Goal: Transaction & Acquisition: Purchase product/service

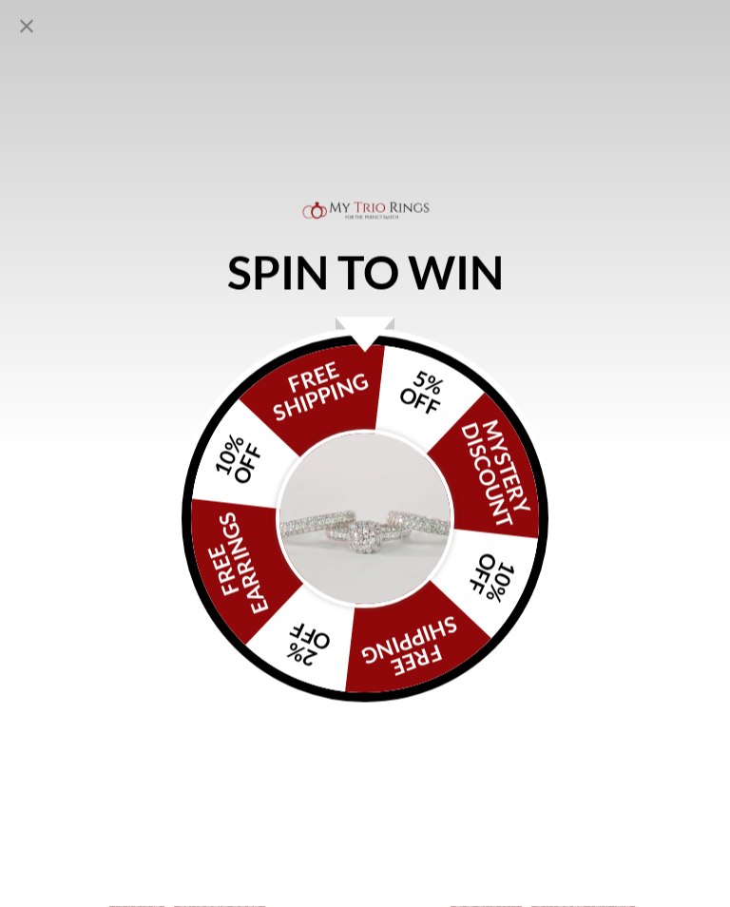
scroll to position [827, 0]
click at [468, 680] on div "FREE SHIPPING 5% OFF Mystery Discount 10% OFF FREE SHIPPING 2% OFF FREE EARRING…" at bounding box center [365, 519] width 367 height 367
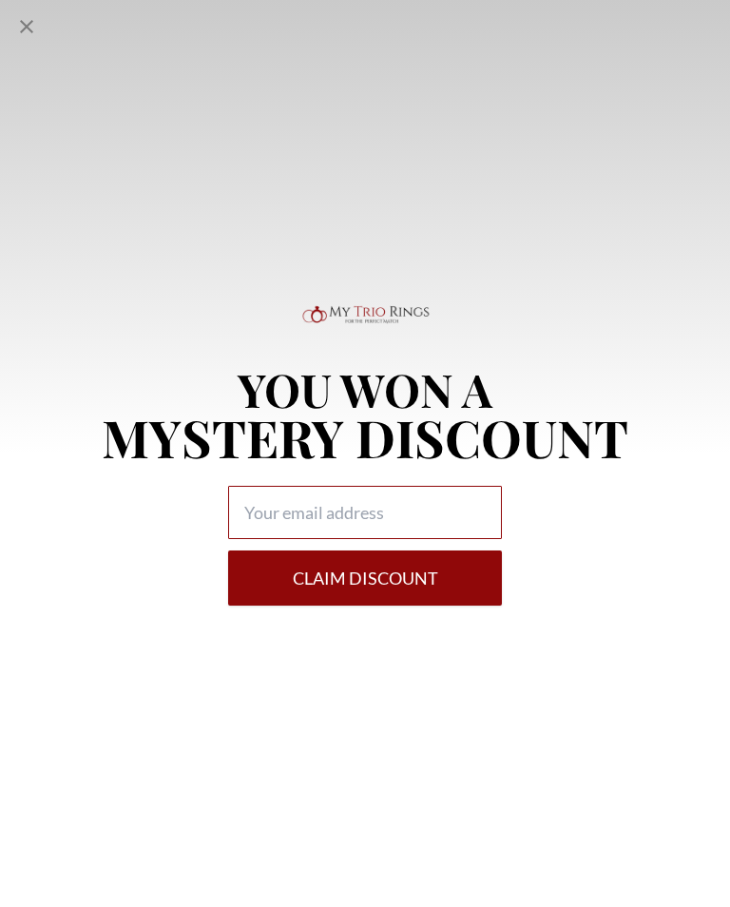
click at [462, 533] on input "Alia popup" at bounding box center [365, 512] width 274 height 53
type input "[EMAIL_ADDRESS][DOMAIN_NAME]"
click at [469, 593] on button "Claim DISCOUNT" at bounding box center [365, 577] width 274 height 55
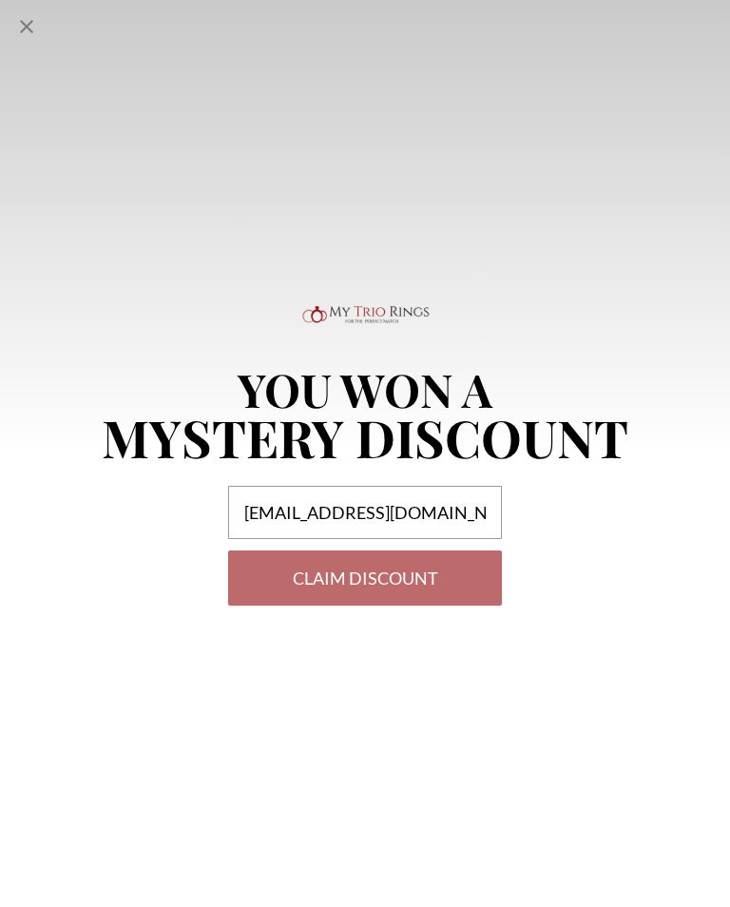
scroll to position [827, 0]
select select "US"
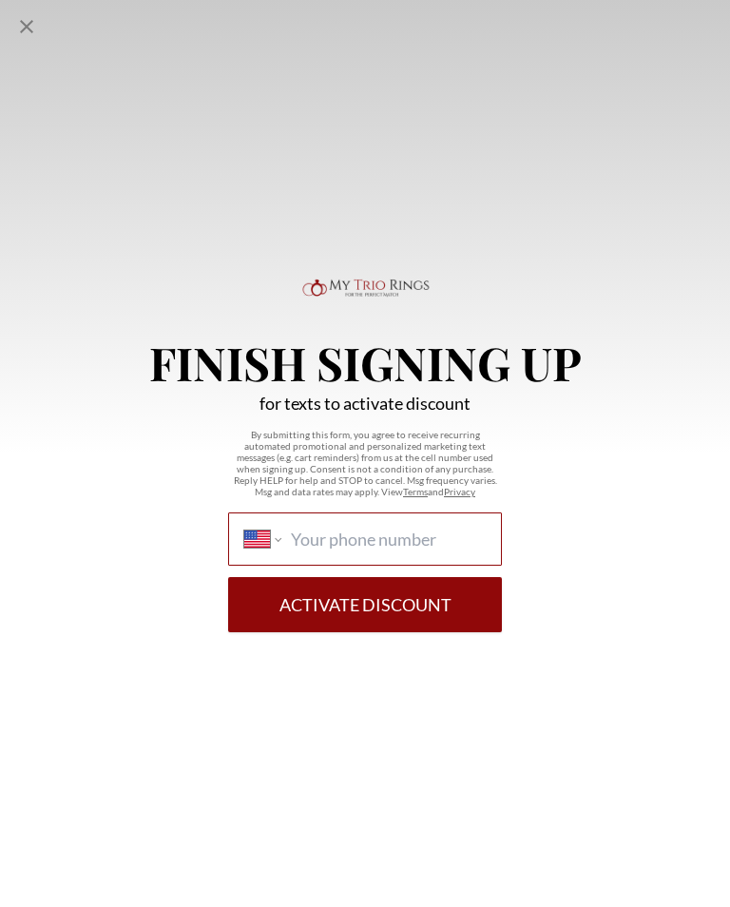
click at [464, 549] on input "International [GEOGRAPHIC_DATA] [GEOGRAPHIC_DATA] [GEOGRAPHIC_DATA] [GEOGRAPHIC…" at bounding box center [388, 538] width 195 height 21
type input "[PHONE_NUMBER]"
click at [473, 605] on button "Activate Discount" at bounding box center [365, 604] width 274 height 55
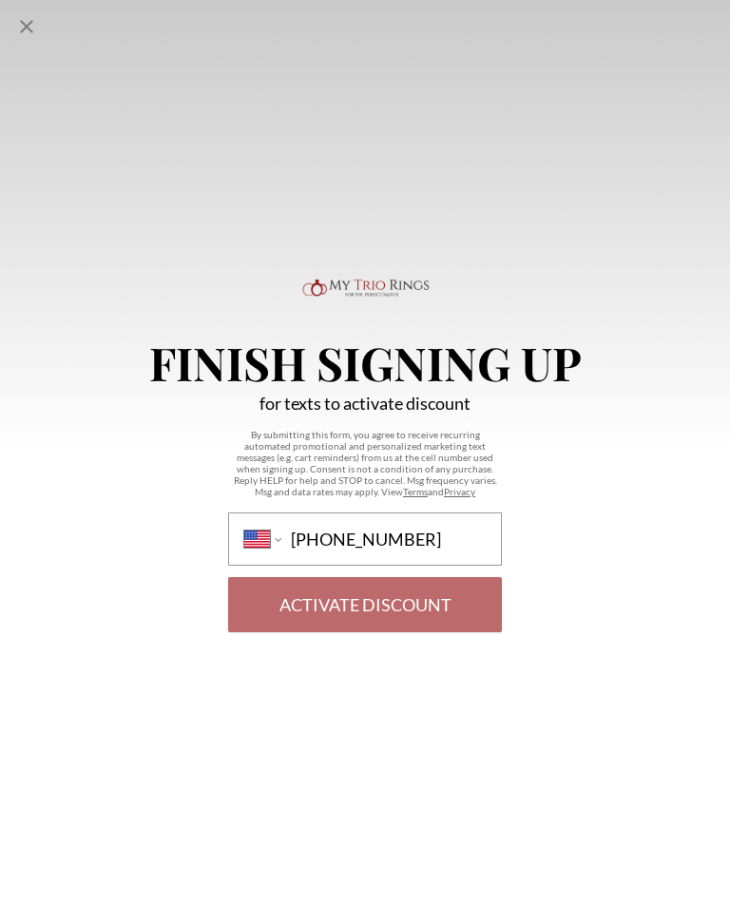
scroll to position [827, 0]
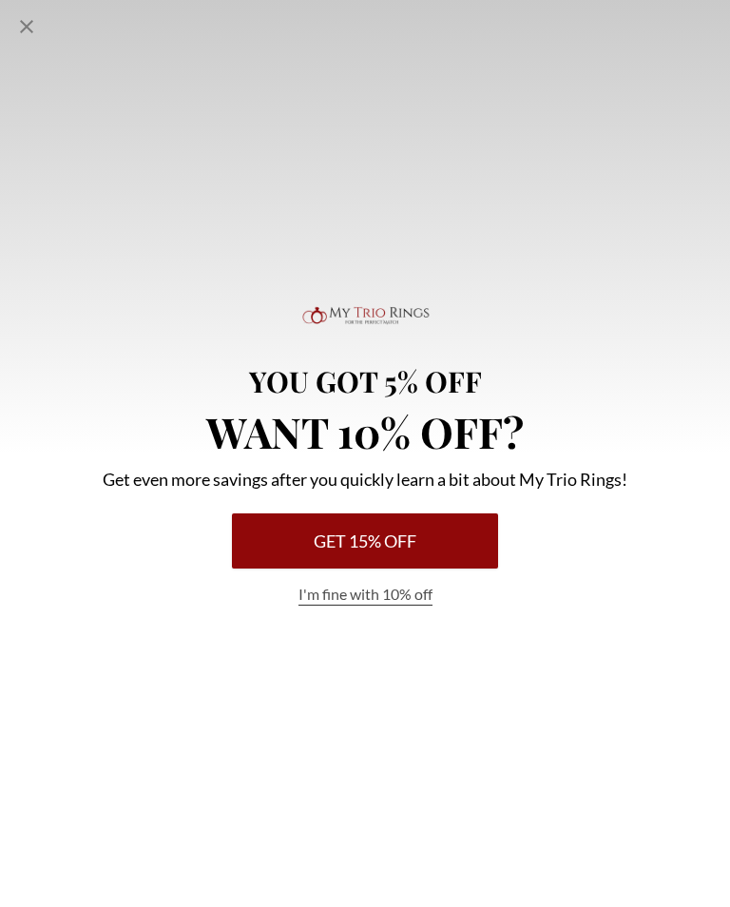
click at [469, 556] on button "Get 15% Off" at bounding box center [365, 540] width 266 height 55
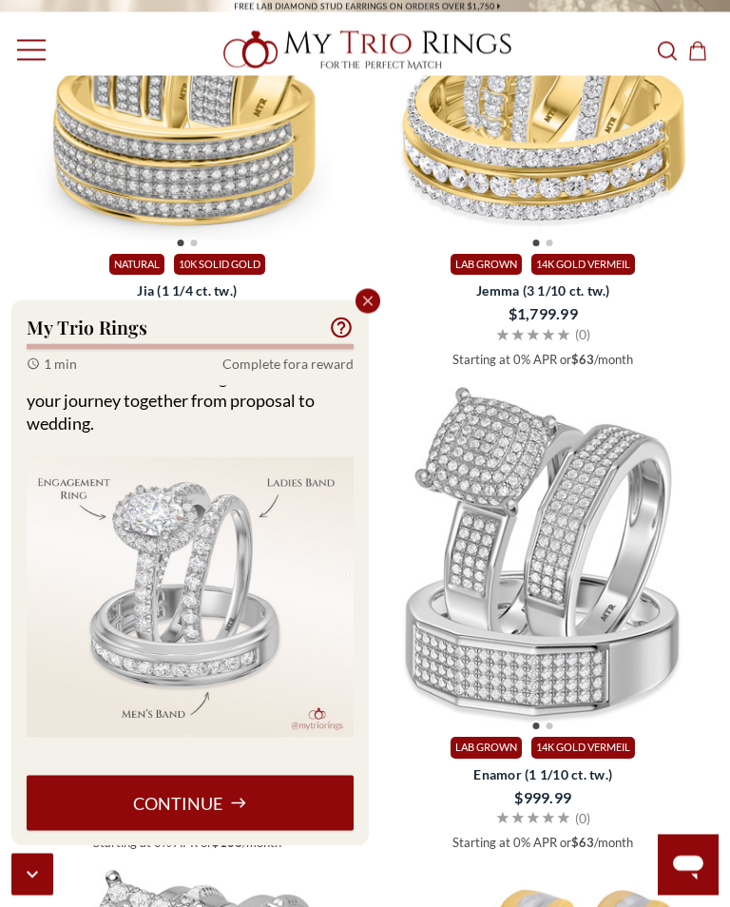
scroll to position [1465, 0]
click at [297, 825] on button "Continue" at bounding box center [190, 803] width 327 height 55
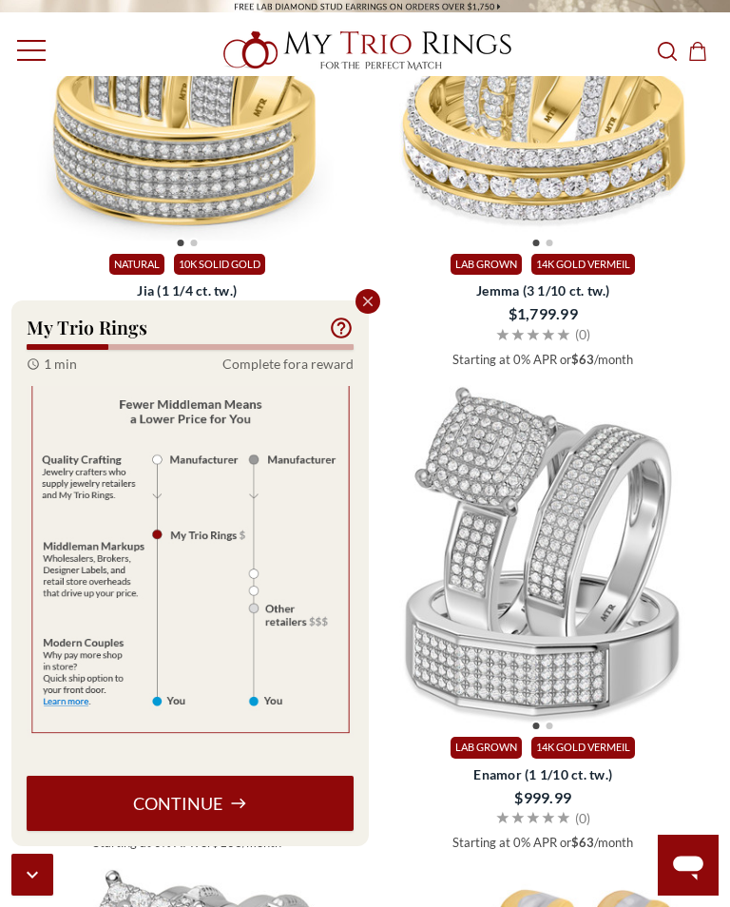
scroll to position [165, 0]
click at [319, 831] on button "Continue" at bounding box center [190, 803] width 327 height 55
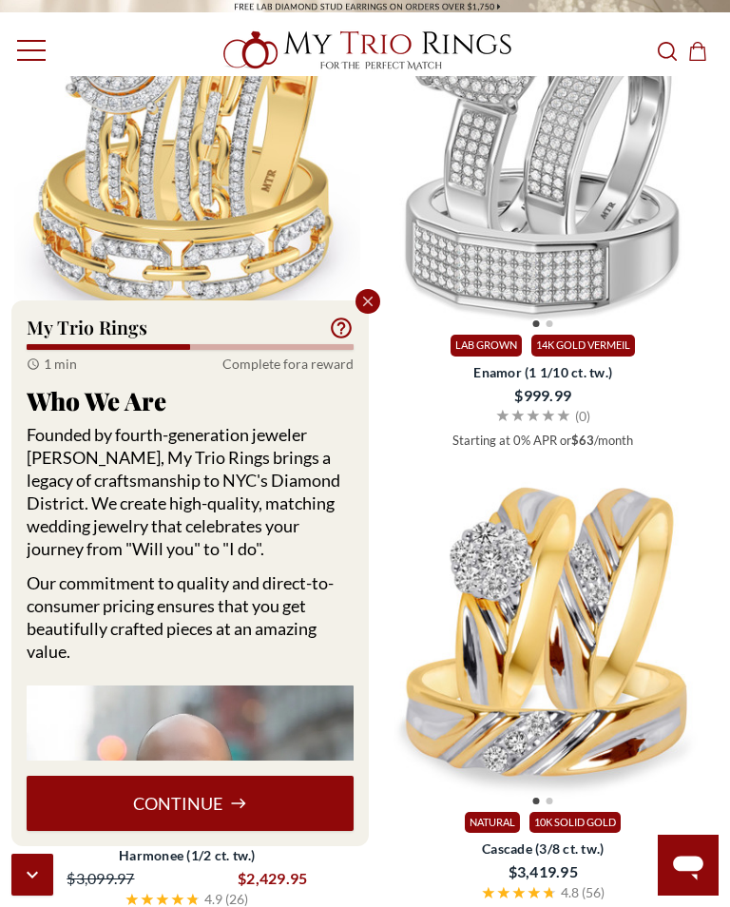
scroll to position [1866, 0]
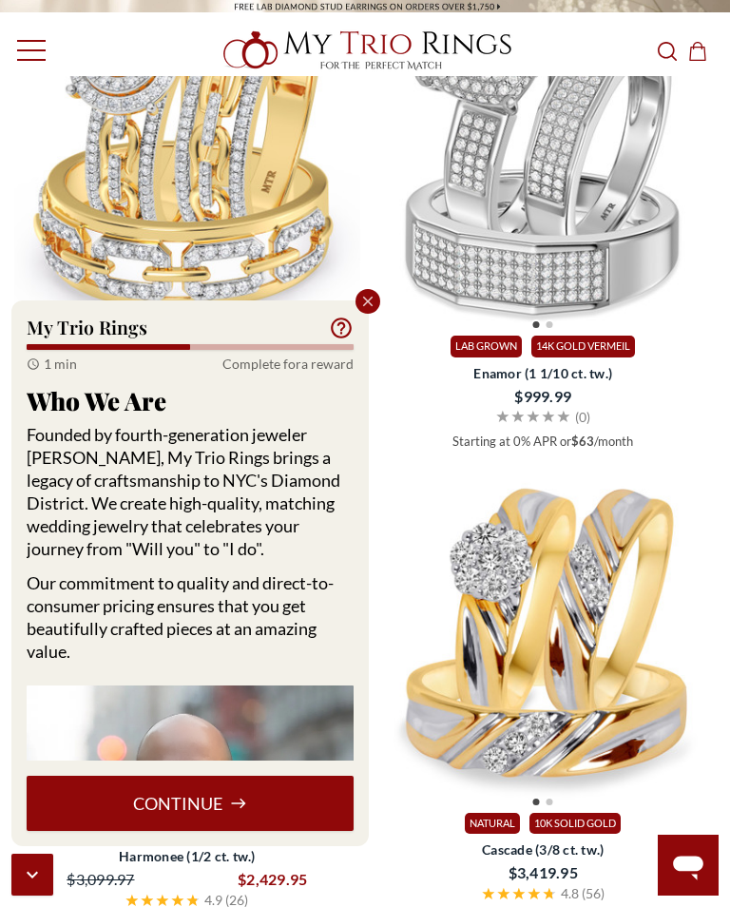
click at [307, 831] on button "Continue" at bounding box center [190, 803] width 327 height 55
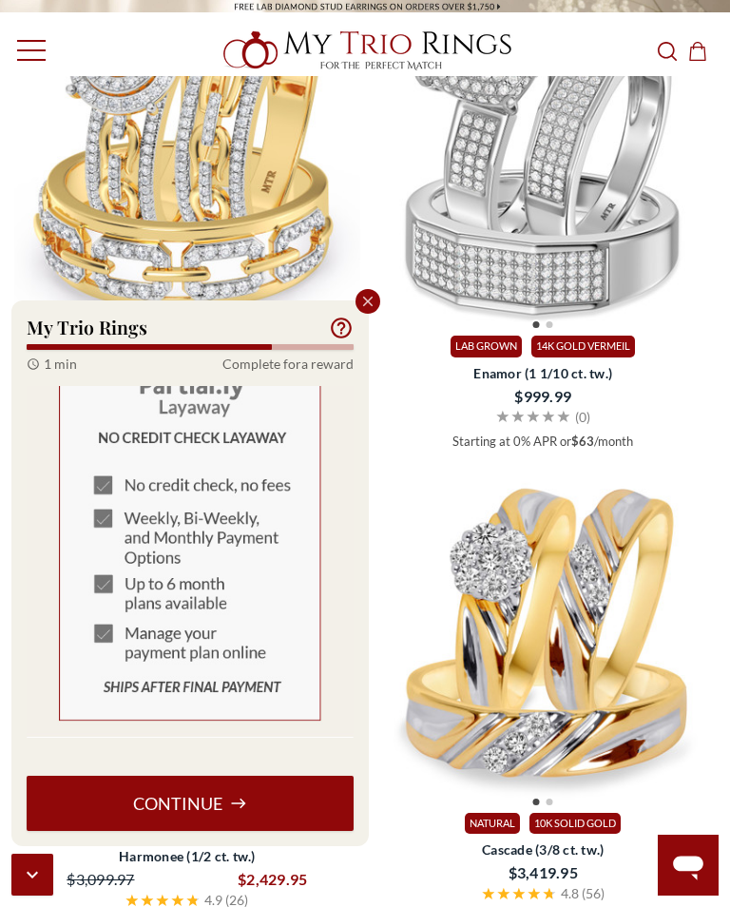
scroll to position [1127, 0]
click at [295, 827] on button "Continue" at bounding box center [190, 803] width 327 height 55
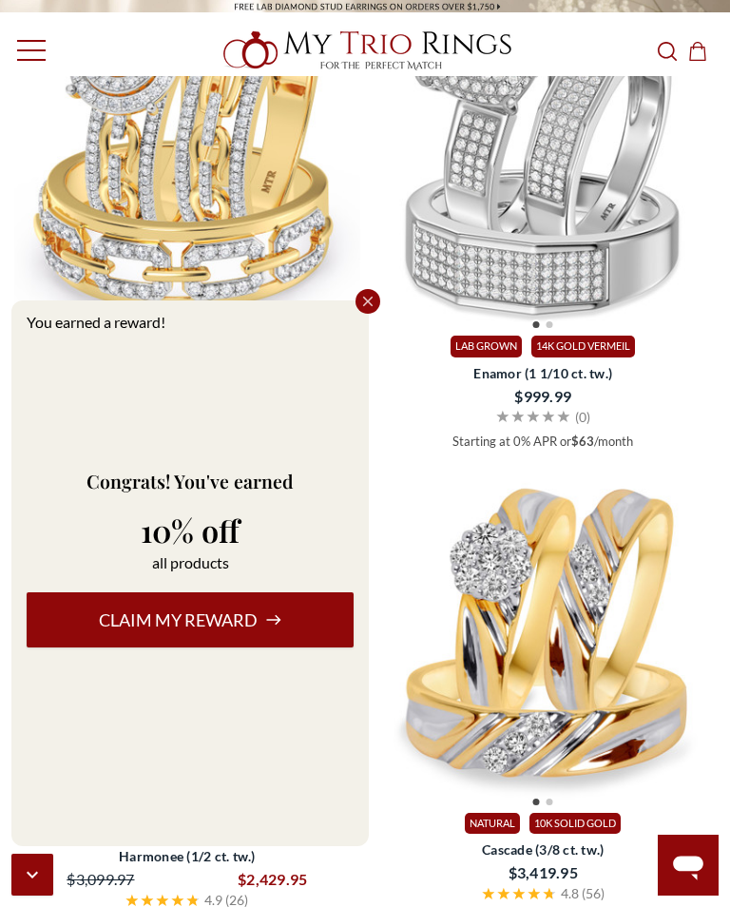
click at [148, 642] on button "Claim my reward" at bounding box center [190, 619] width 327 height 55
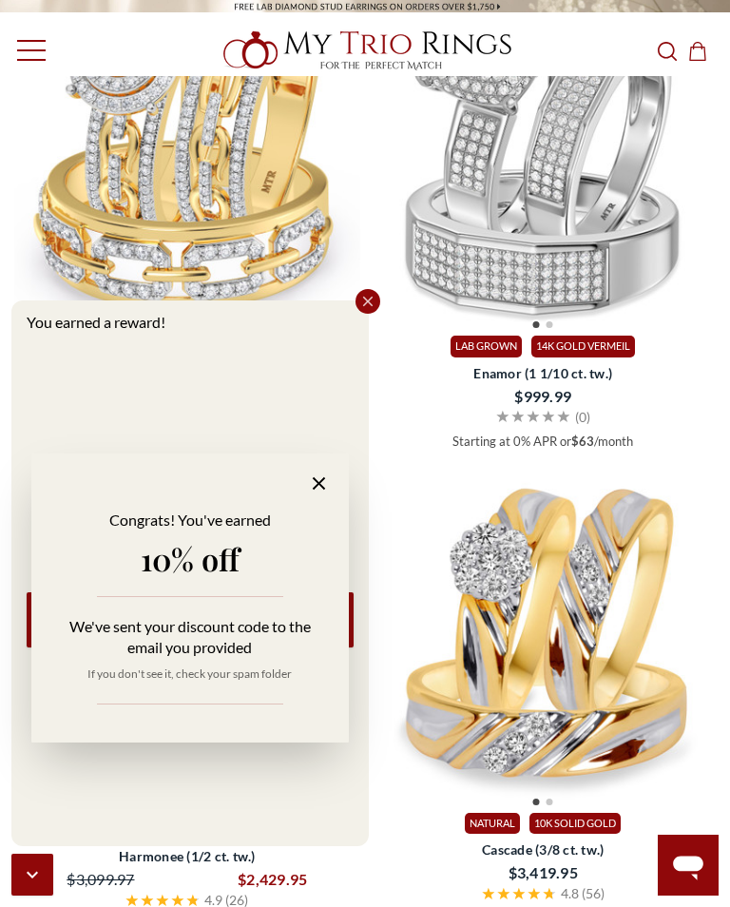
click at [317, 494] on icon at bounding box center [319, 483] width 22 height 22
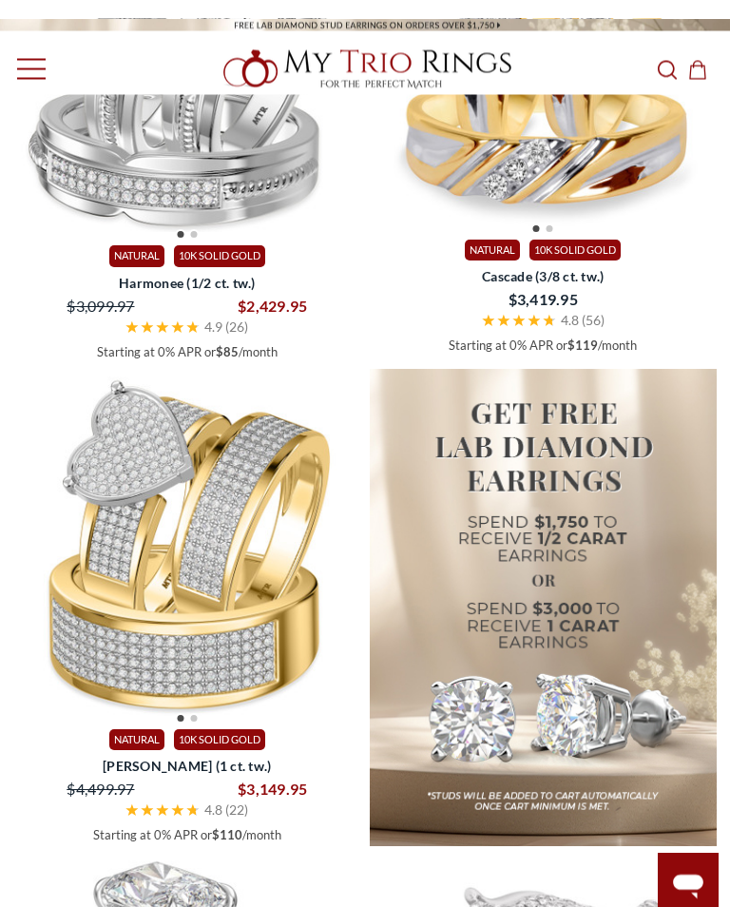
scroll to position [2438, 0]
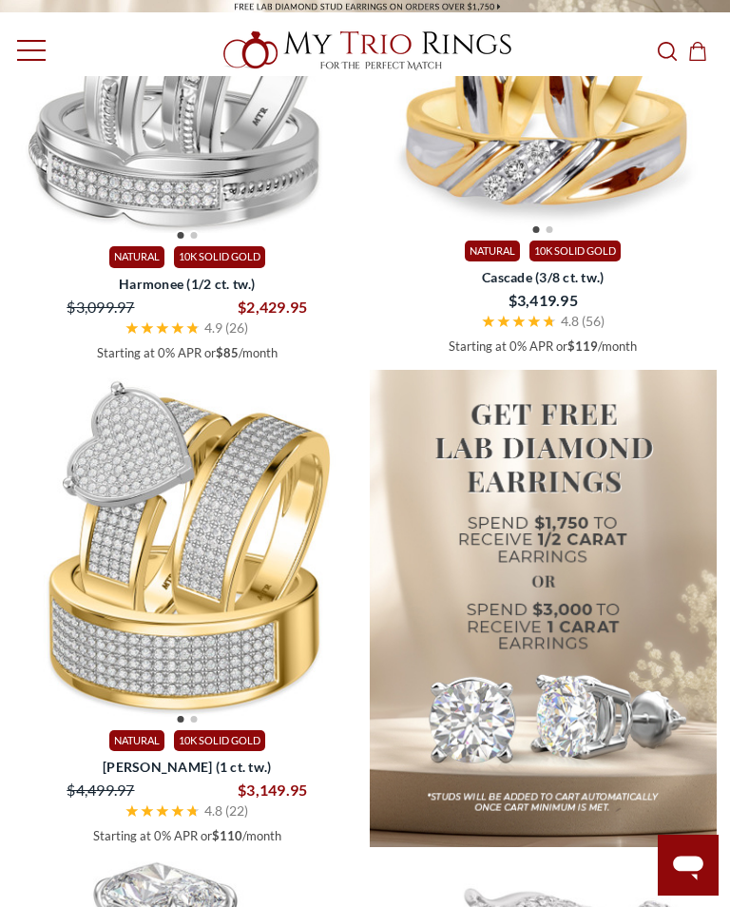
click at [159, 567] on img at bounding box center [187, 544] width 346 height 346
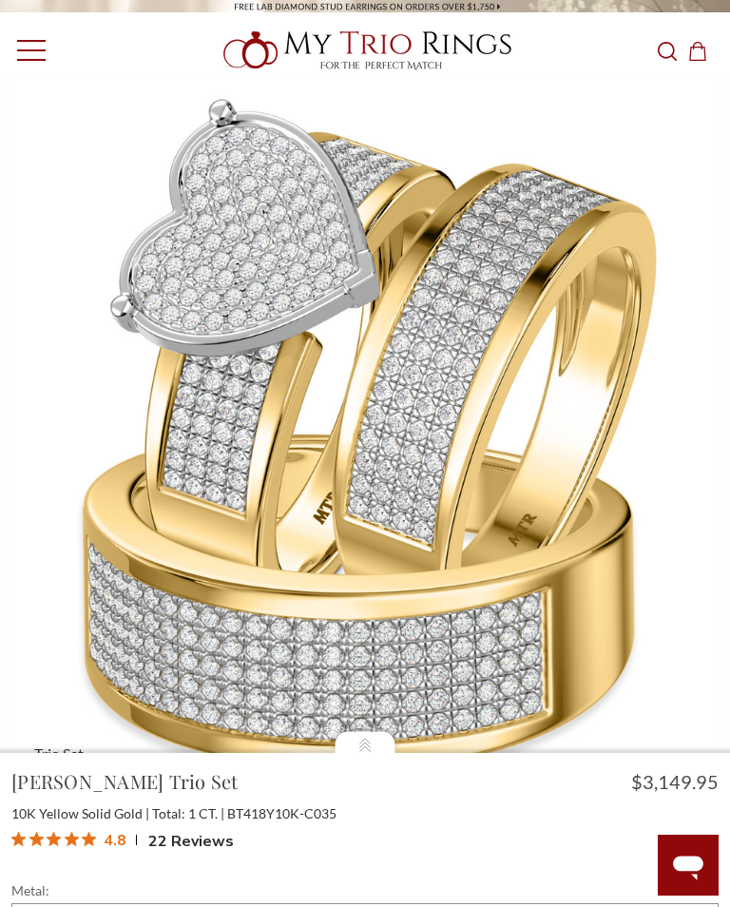
click at [555, 308] on img at bounding box center [364, 430] width 707 height 707
